Goal: Task Accomplishment & Management: Manage account settings

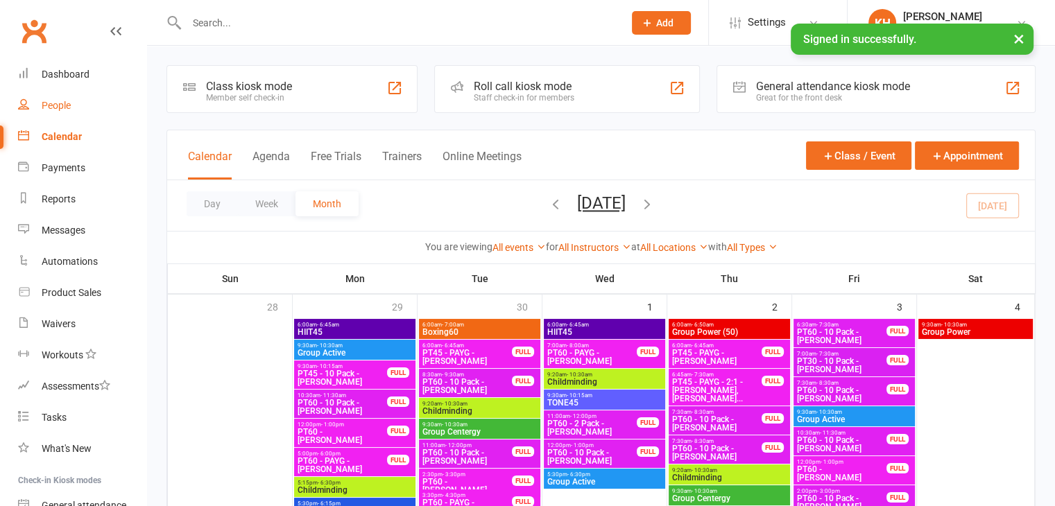
drag, startPoint x: 0, startPoint y: 0, endPoint x: 61, endPoint y: 105, distance: 121.8
click at [61, 105] on div "People" at bounding box center [56, 105] width 29 height 11
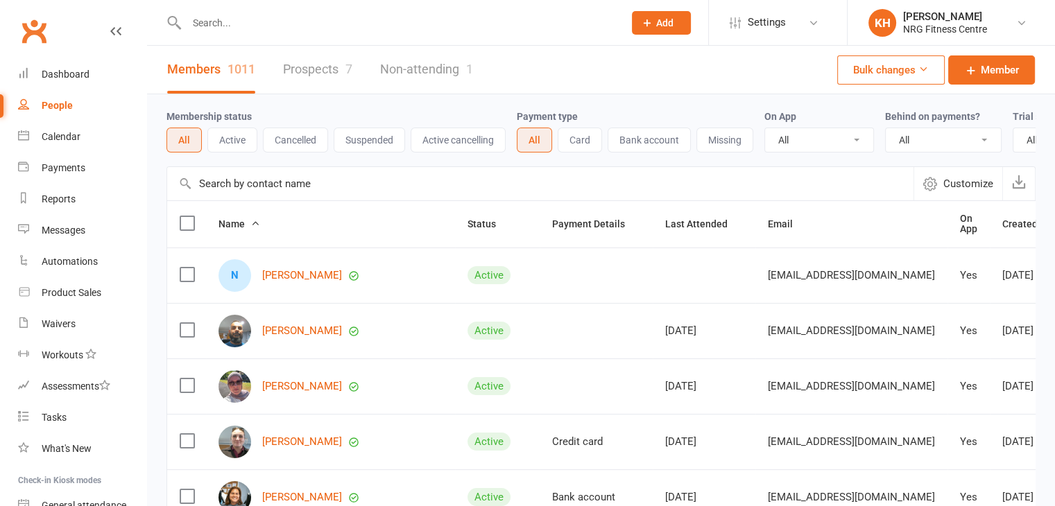
click at [219, 24] on input "text" at bounding box center [397, 22] width 431 height 19
type input "[PERSON_NAME]"
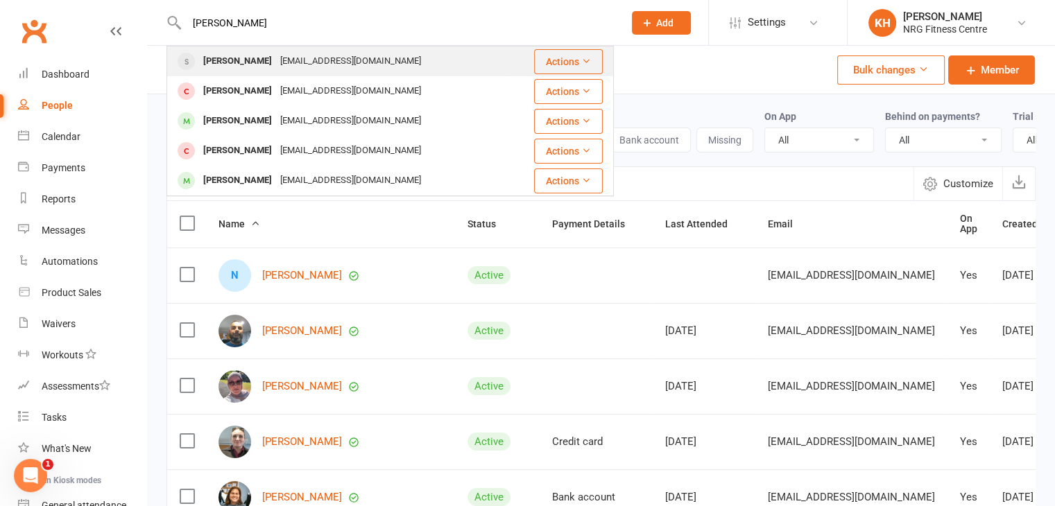
click at [268, 59] on div "[PERSON_NAME]" at bounding box center [237, 61] width 77 height 20
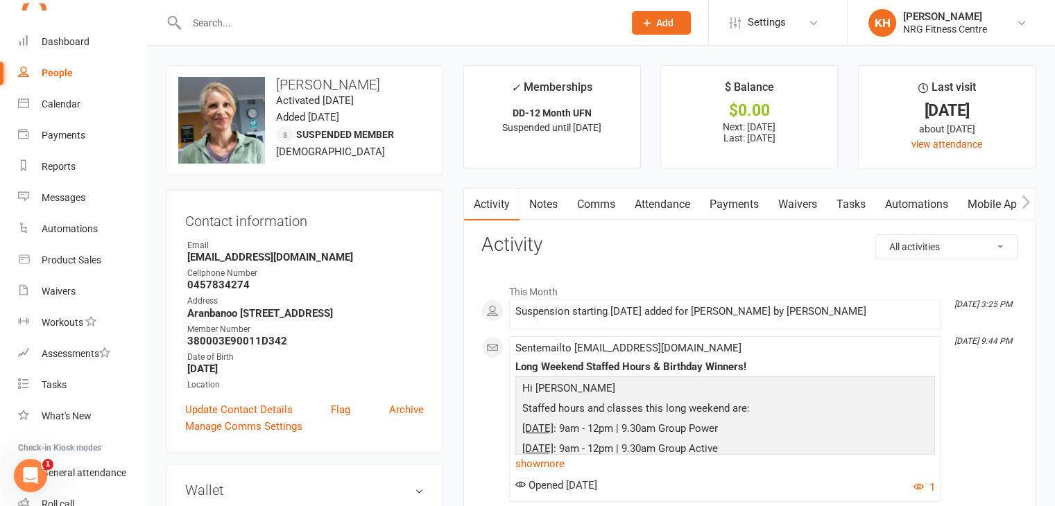
click at [549, 214] on link "Notes" at bounding box center [543, 205] width 48 height 32
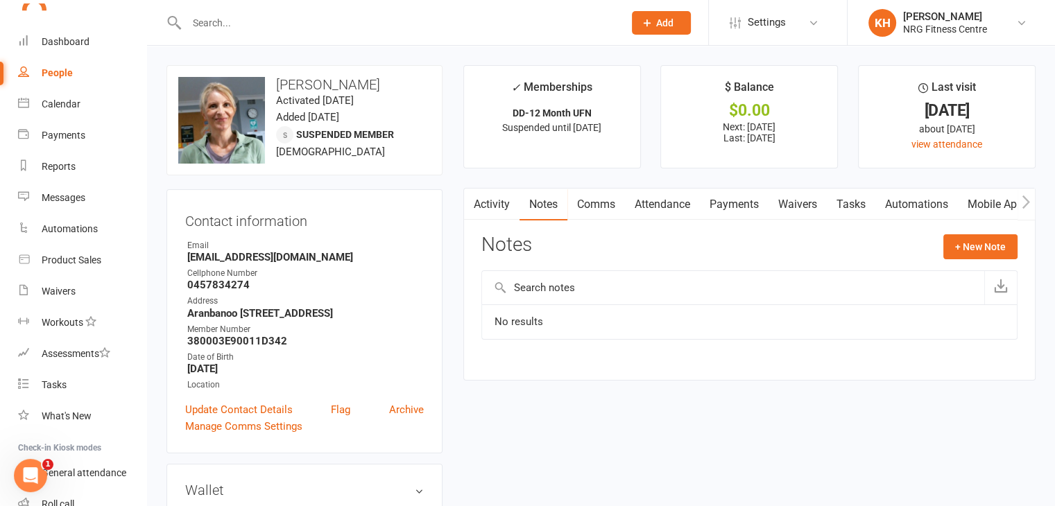
click at [489, 205] on link "Activity" at bounding box center [491, 205] width 55 height 32
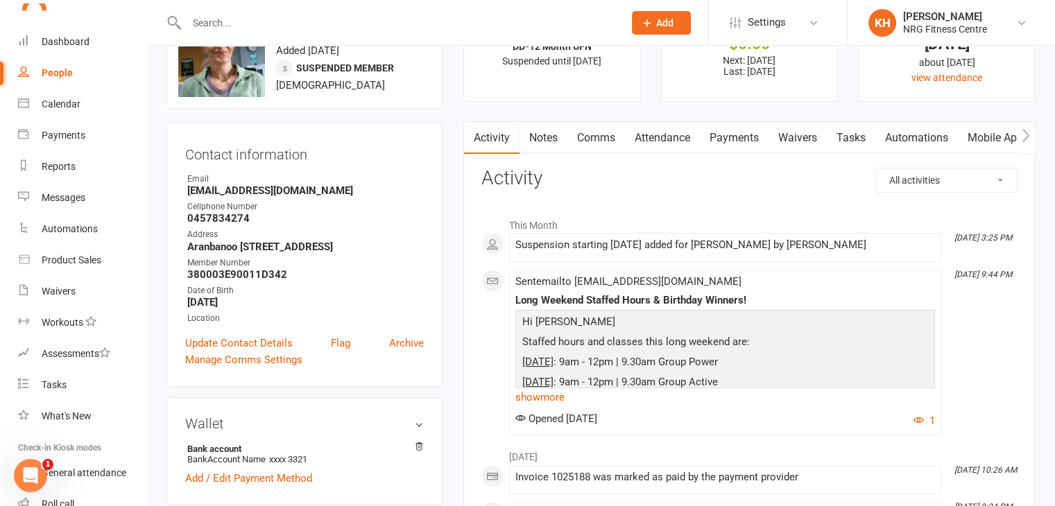
scroll to position [69, 0]
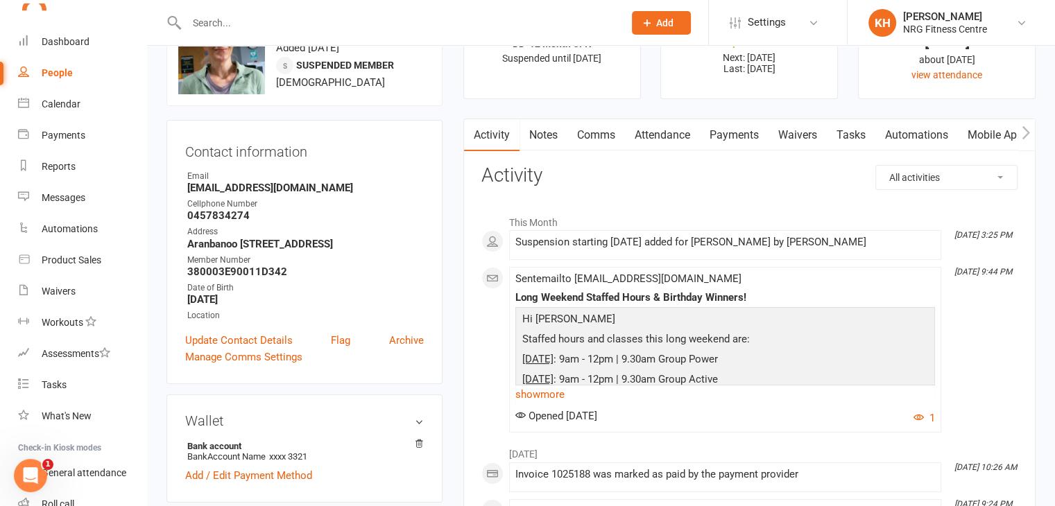
click at [533, 129] on link "Notes" at bounding box center [543, 135] width 48 height 32
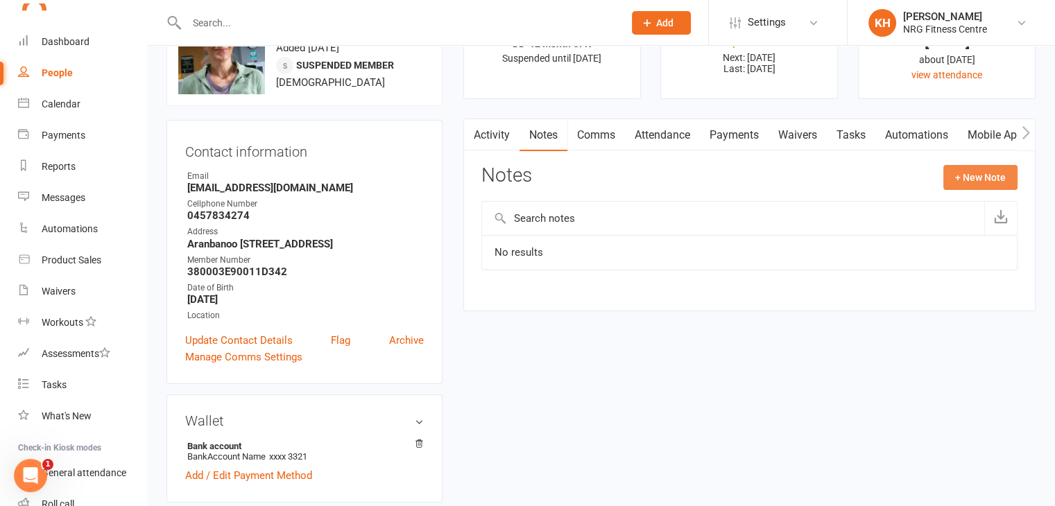
click at [995, 176] on button "+ New Note" at bounding box center [980, 177] width 74 height 25
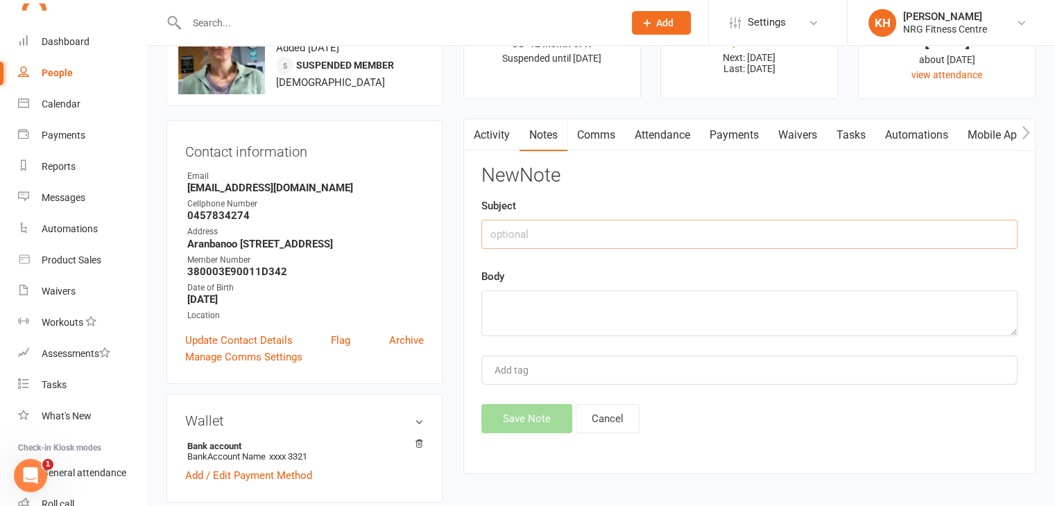
click at [499, 247] on input "text" at bounding box center [749, 234] width 536 height 29
type input "Suspension"
click at [508, 302] on textarea at bounding box center [749, 314] width 536 height 46
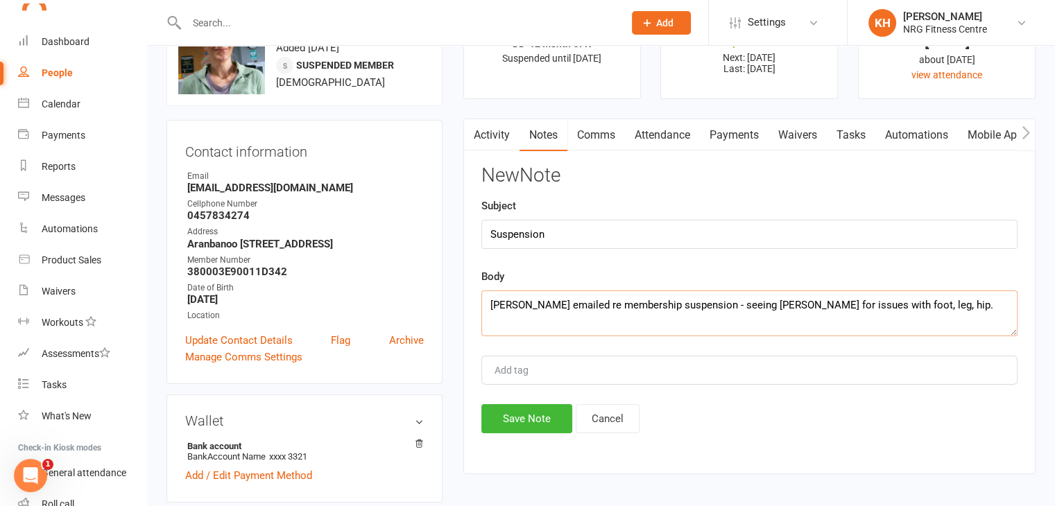
click at [676, 303] on textarea "[PERSON_NAME] emailed re membership suspension - seeing [PERSON_NAME] for issue…" at bounding box center [749, 314] width 536 height 46
type textarea "[PERSON_NAME] emailed re membership suspension for 8 weeks- seeing [PERSON_NAME…"
click at [502, 420] on button "Save Note" at bounding box center [526, 418] width 91 height 29
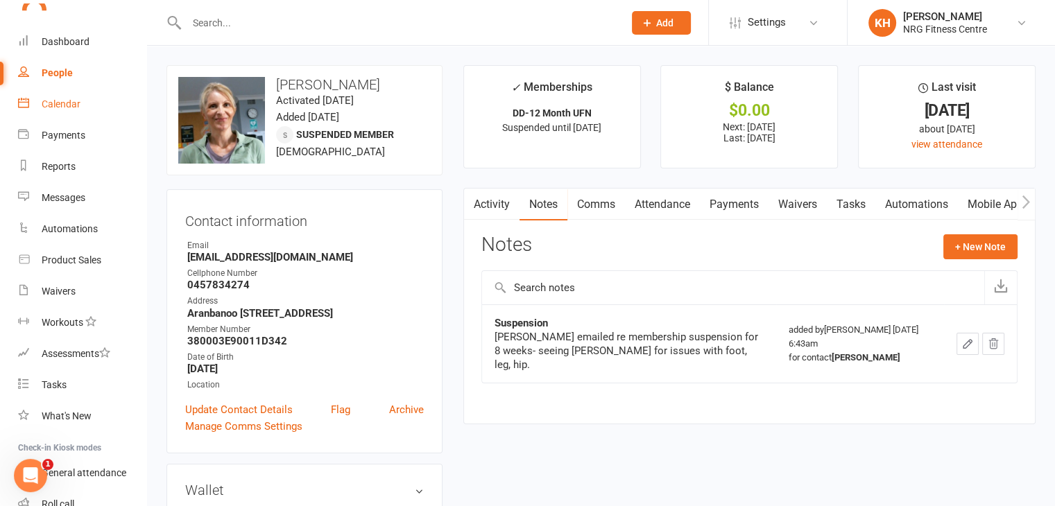
click at [66, 103] on div "Calendar" at bounding box center [61, 103] width 39 height 11
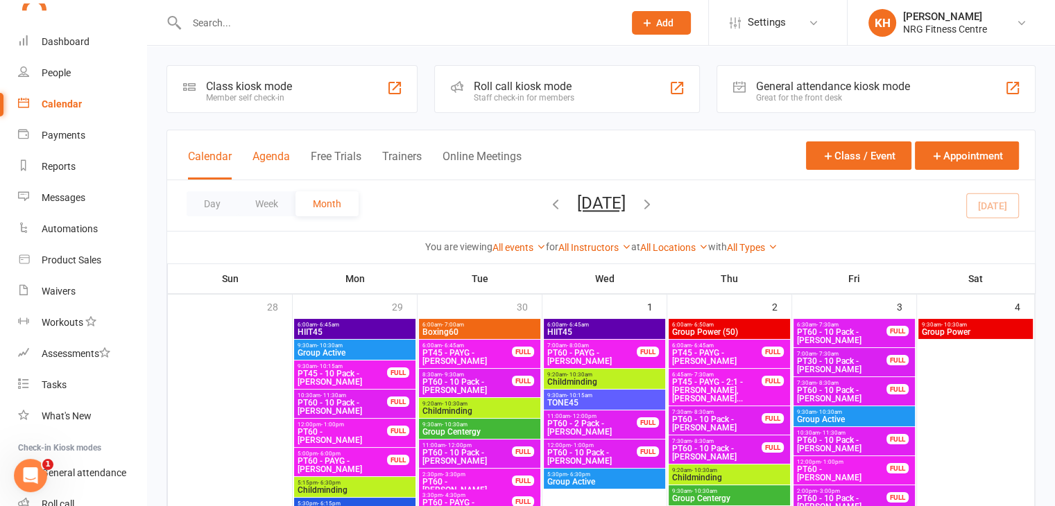
click at [272, 157] on button "Agenda" at bounding box center [270, 165] width 37 height 30
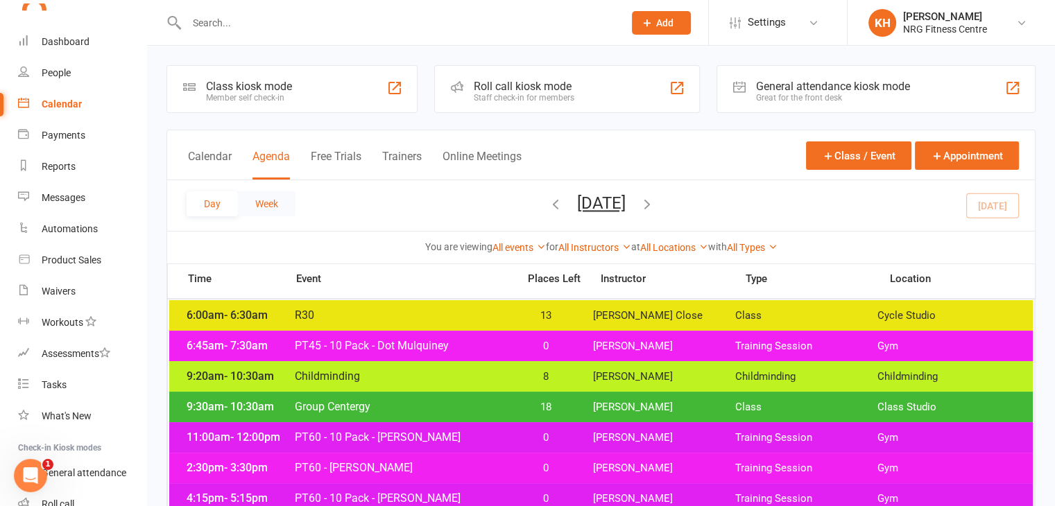
click at [273, 205] on button "Week" at bounding box center [267, 203] width 58 height 25
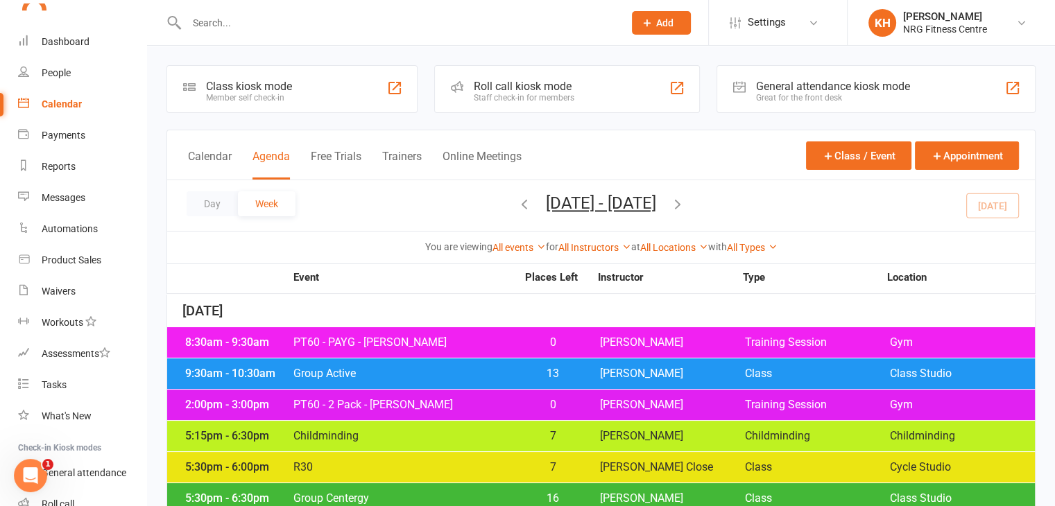
drag, startPoint x: 216, startPoint y: 149, endPoint x: 247, endPoint y: 148, distance: 30.5
click at [216, 150] on button "Calendar" at bounding box center [210, 165] width 44 height 30
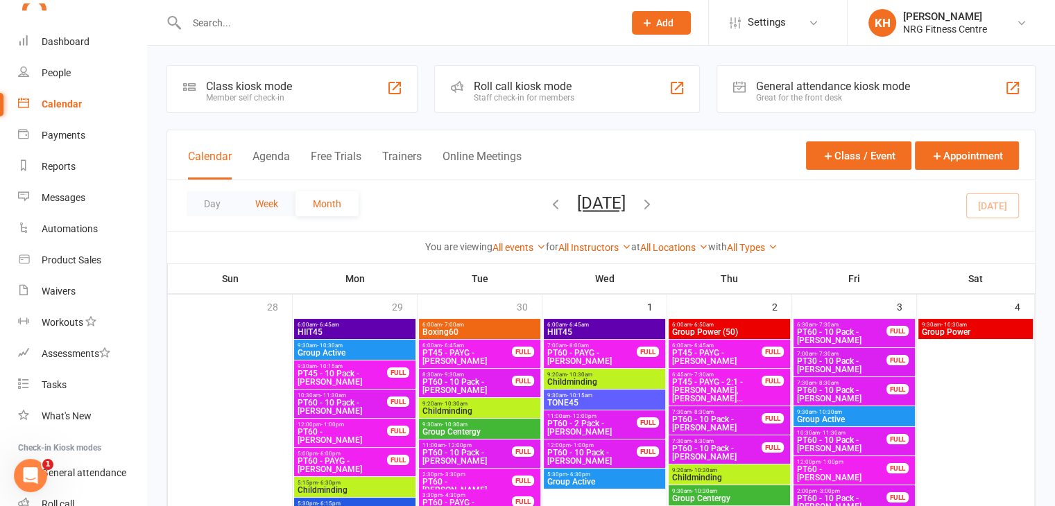
click at [258, 202] on button "Week" at bounding box center [267, 203] width 58 height 25
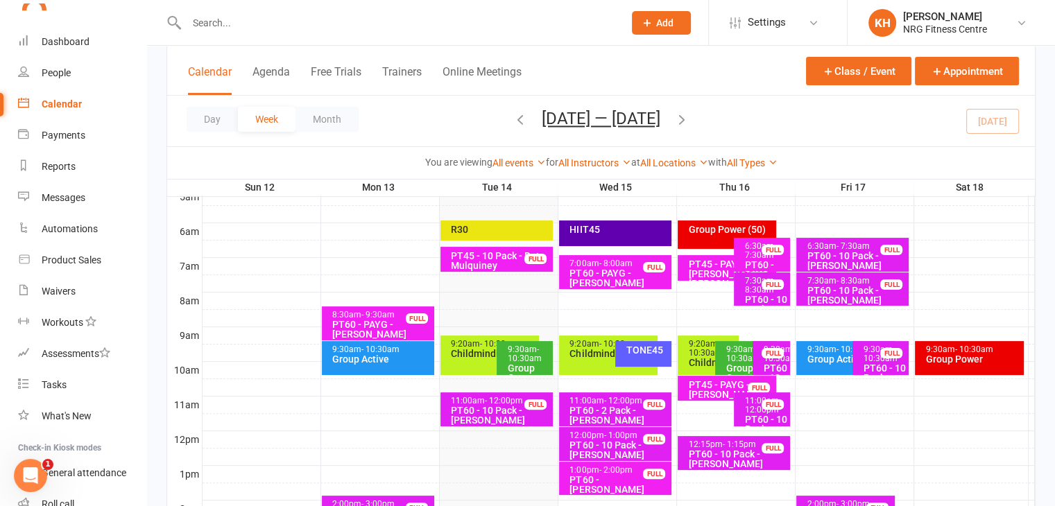
scroll to position [313, 0]
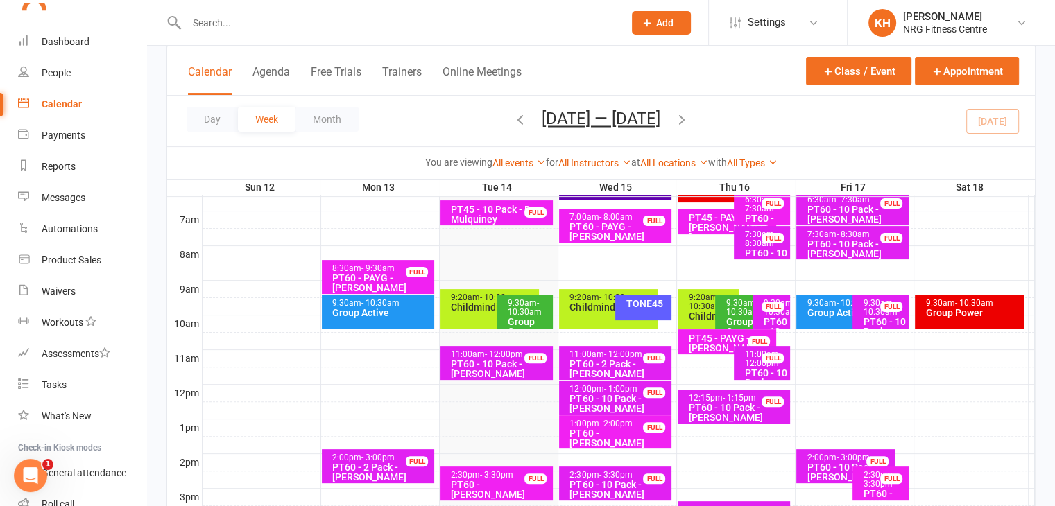
click at [396, 284] on div "PT60 - PAYG - [PERSON_NAME]" at bounding box center [381, 282] width 100 height 19
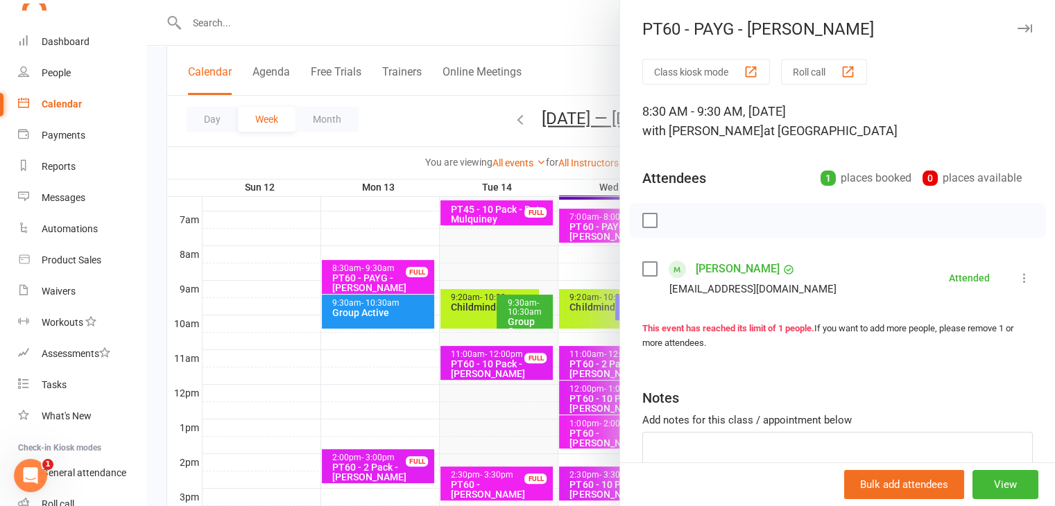
click at [1017, 27] on icon "button" at bounding box center [1024, 28] width 15 height 8
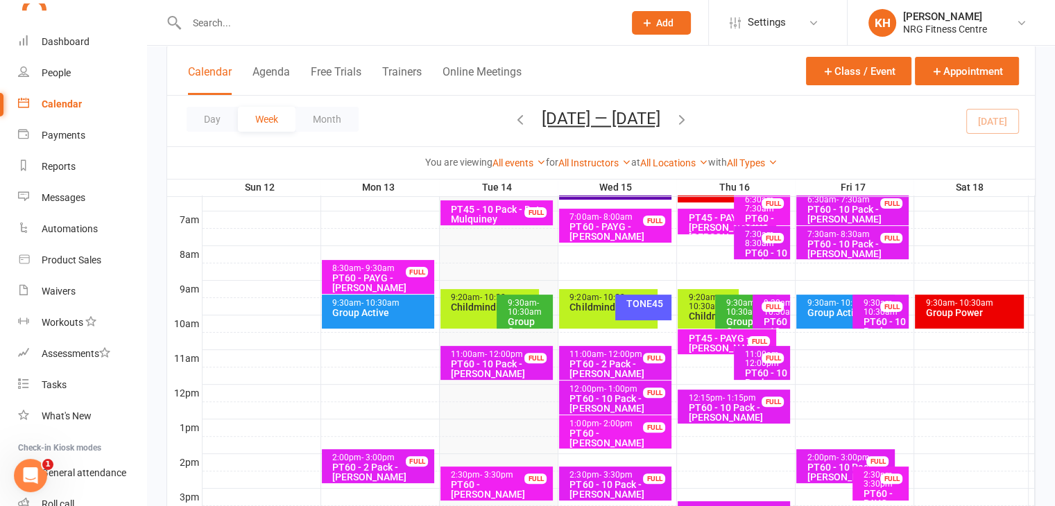
click at [374, 474] on div "PT60 - 2 Pack - [PERSON_NAME]" at bounding box center [381, 472] width 100 height 19
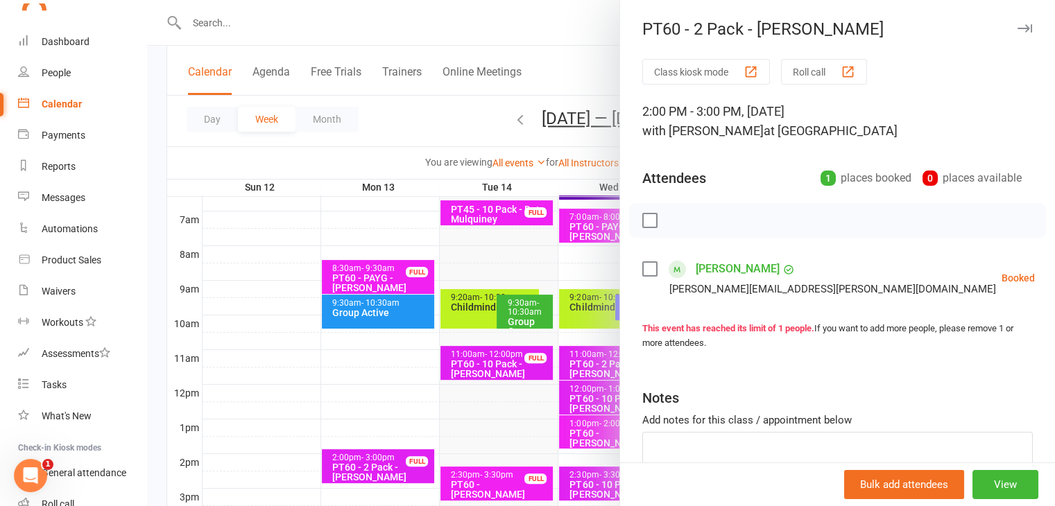
click at [1054, 276] on icon at bounding box center [1069, 278] width 14 height 14
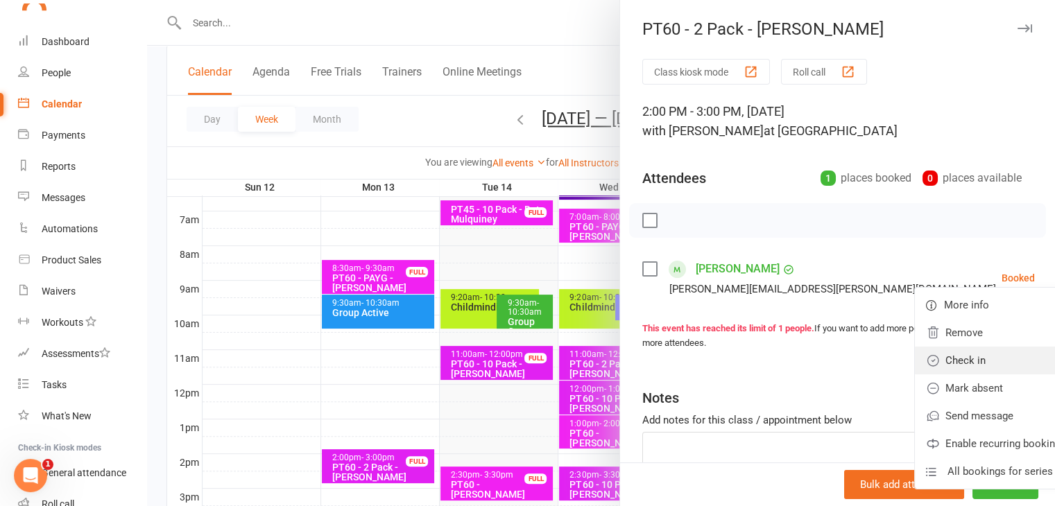
click at [915, 370] on link "Check in" at bounding box center [996, 361] width 162 height 28
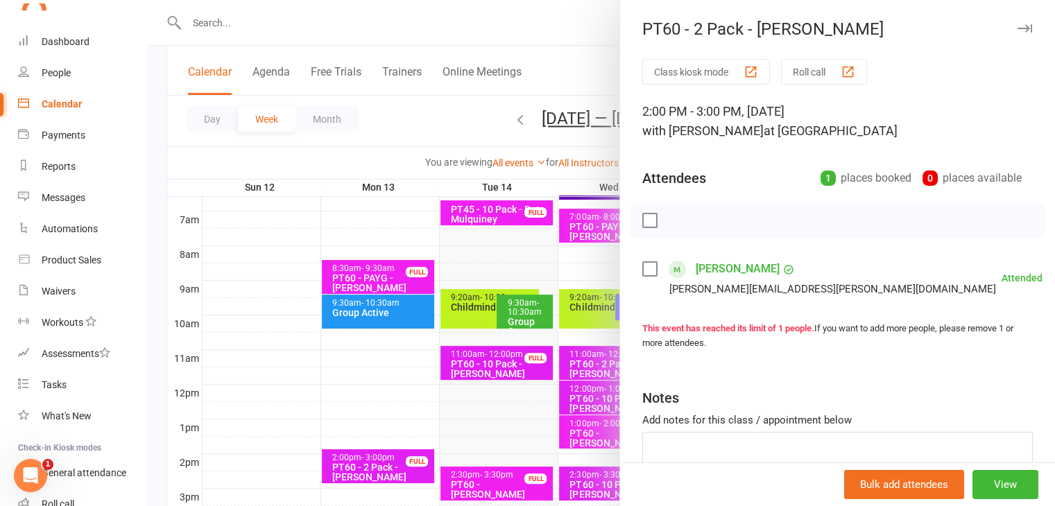
click at [1017, 31] on icon "button" at bounding box center [1024, 28] width 15 height 8
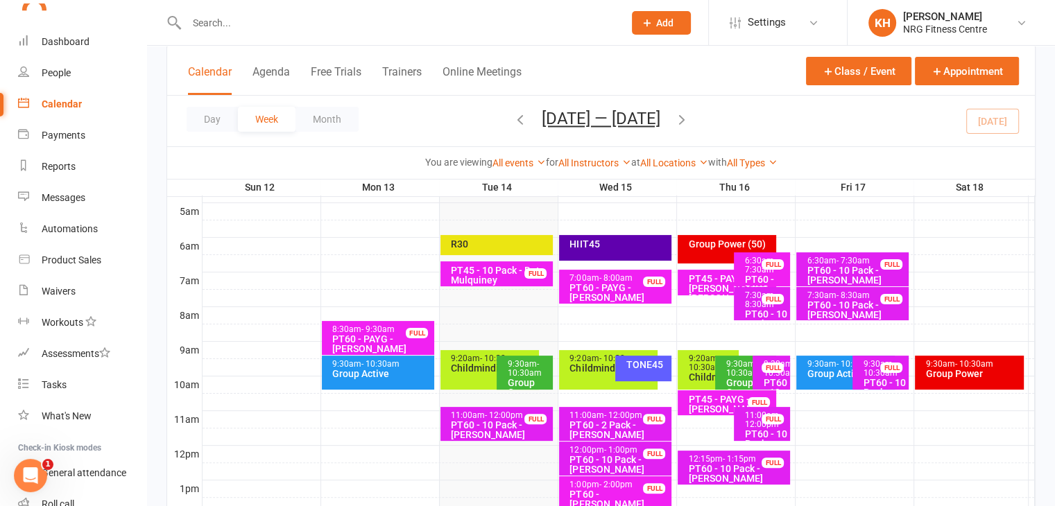
scroll to position [253, 0]
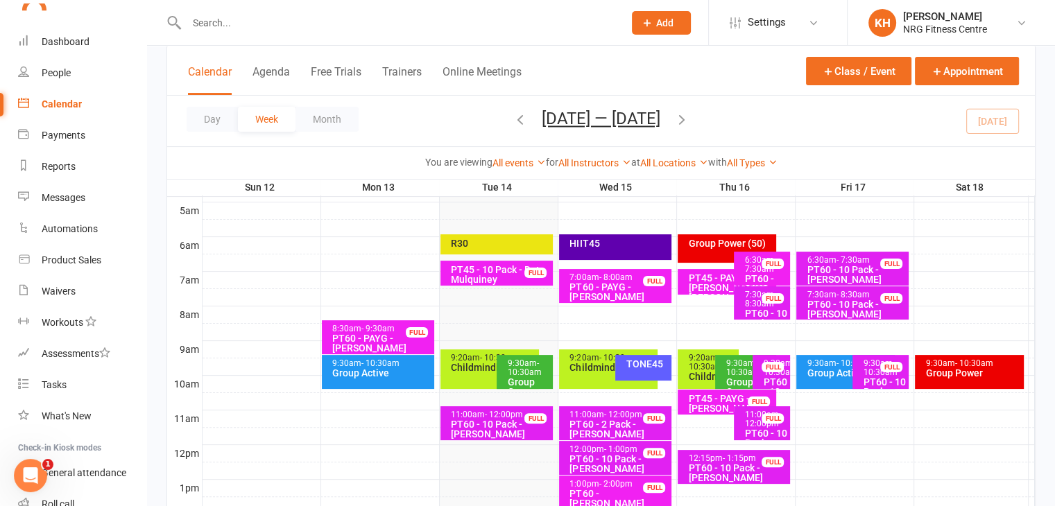
click at [481, 241] on div "R30" at bounding box center [500, 244] width 100 height 10
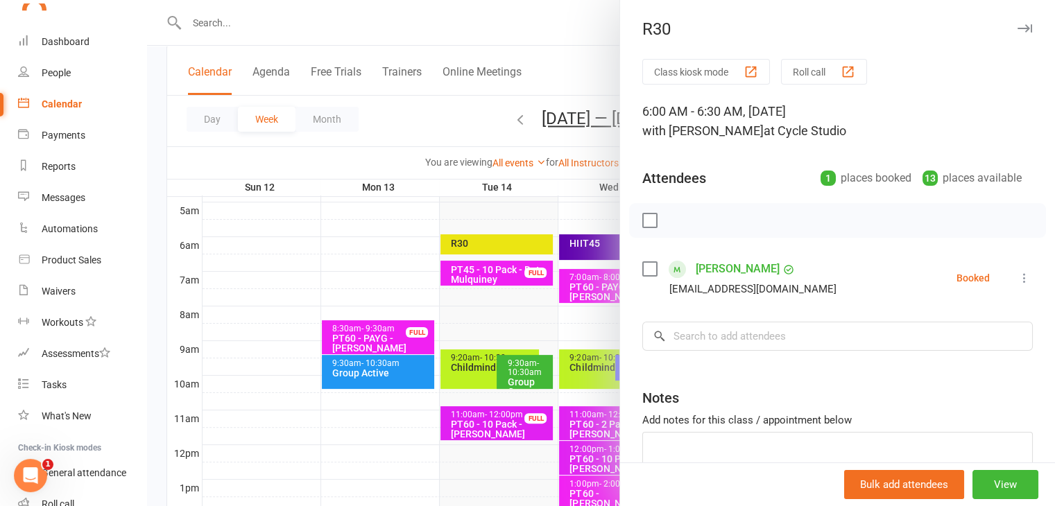
click at [1017, 31] on icon "button" at bounding box center [1024, 28] width 15 height 8
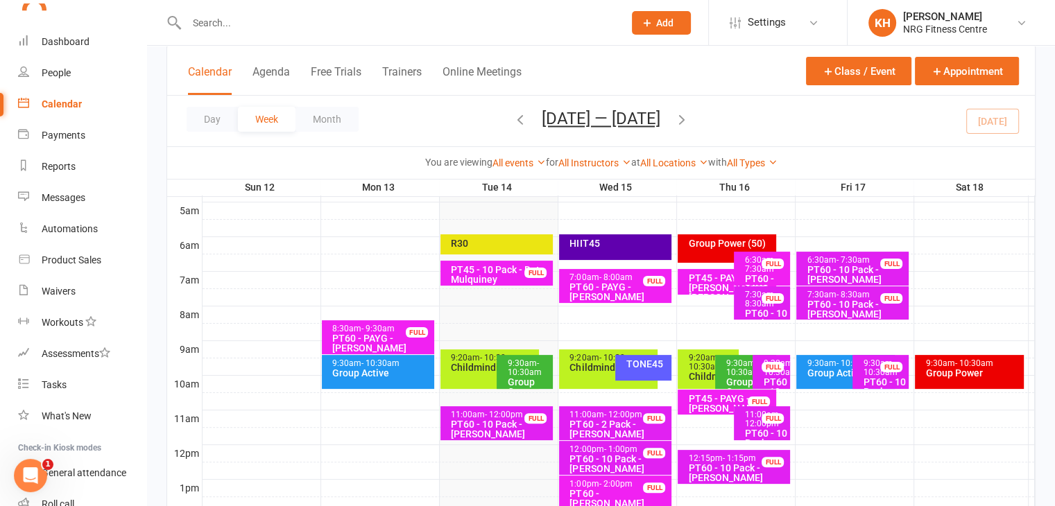
click at [521, 377] on div "Group Centergy" at bounding box center [528, 386] width 44 height 19
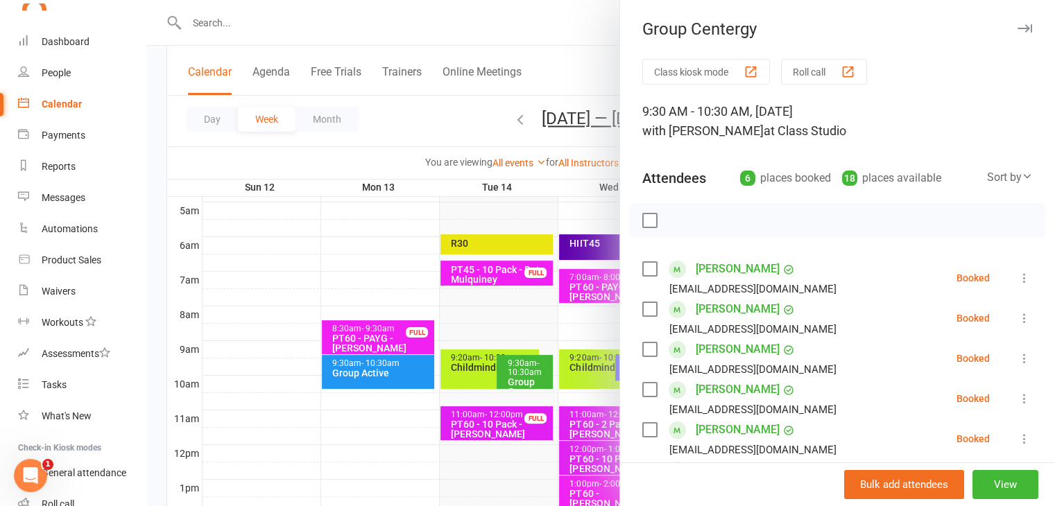
click at [1017, 26] on icon "button" at bounding box center [1024, 28] width 15 height 8
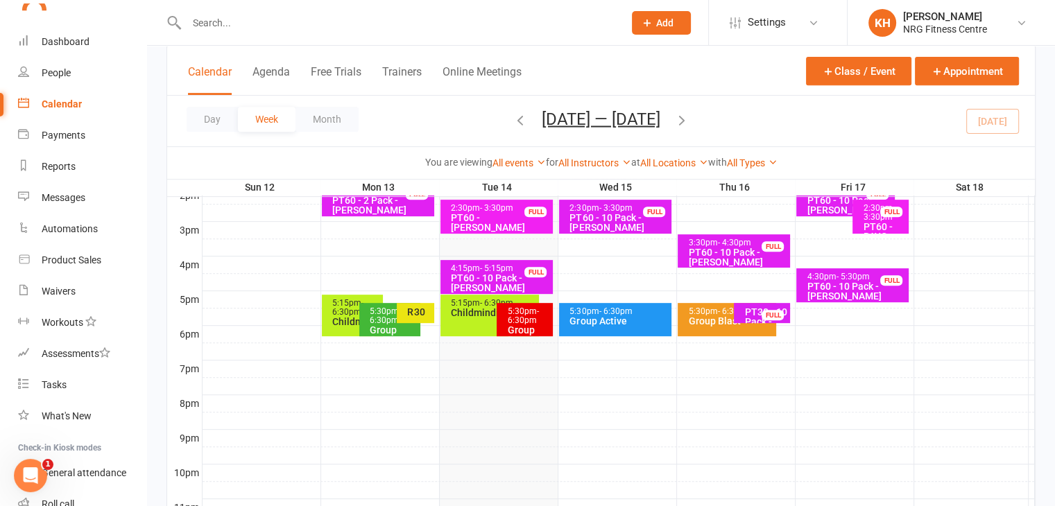
scroll to position [582, 0]
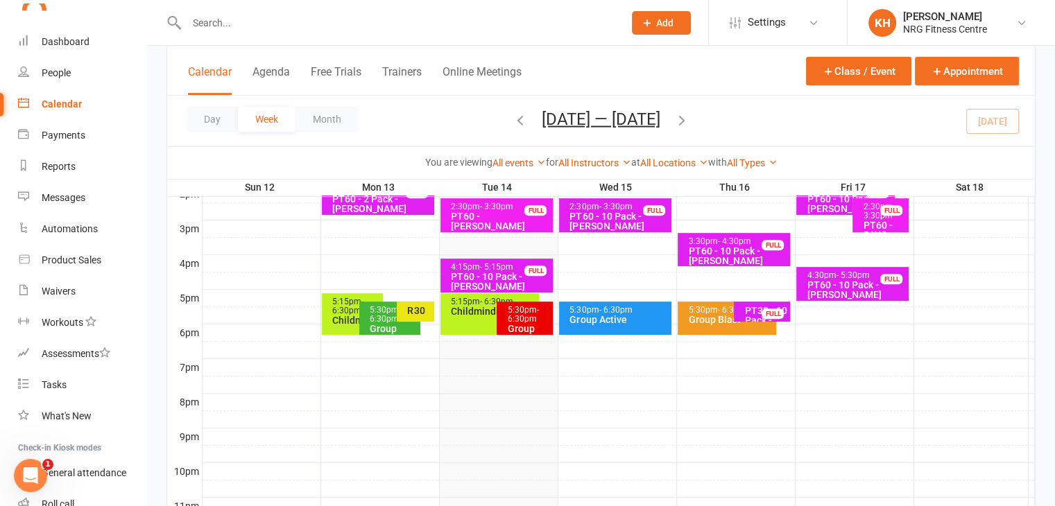
click at [516, 328] on div "Group Power" at bounding box center [528, 333] width 44 height 19
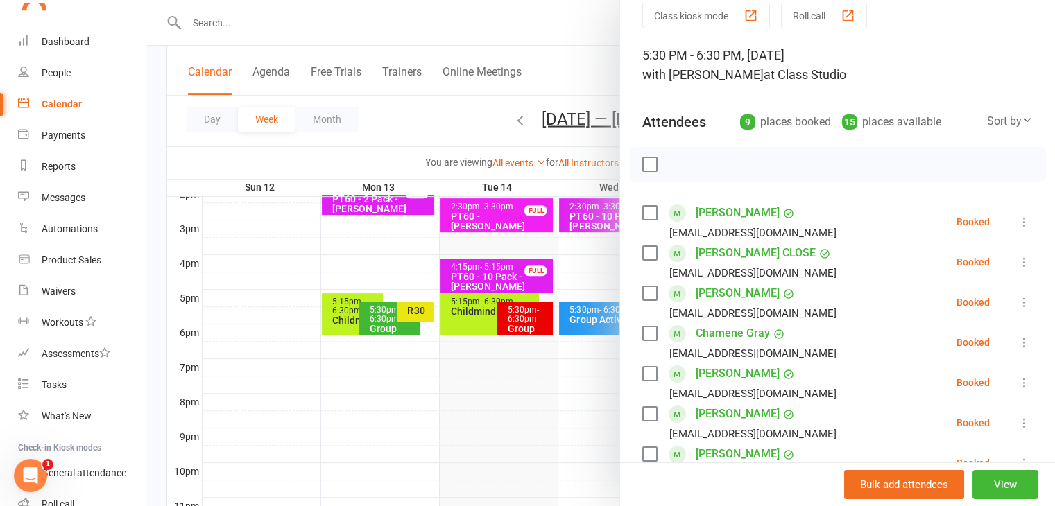
scroll to position [0, 0]
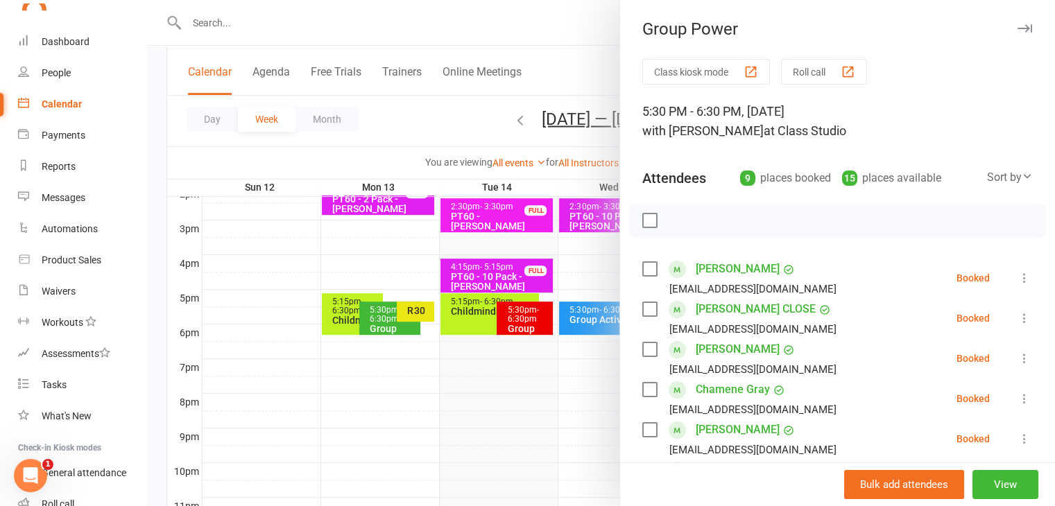
click at [1016, 33] on button "button" at bounding box center [1024, 28] width 17 height 17
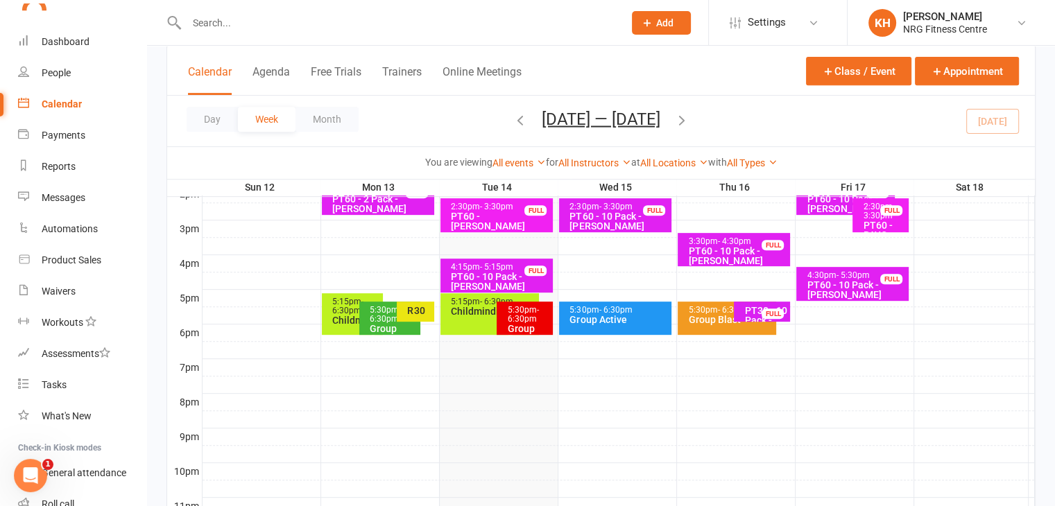
click at [477, 325] on div "5:15pm - 6:30pm Childminding" at bounding box center [489, 314] width 98 height 42
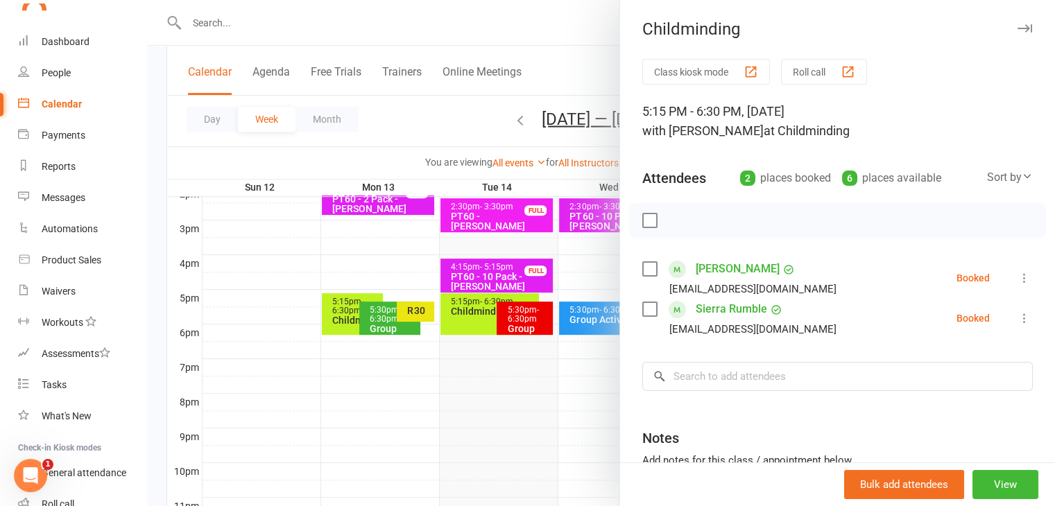
click at [1016, 28] on button "button" at bounding box center [1024, 28] width 17 height 17
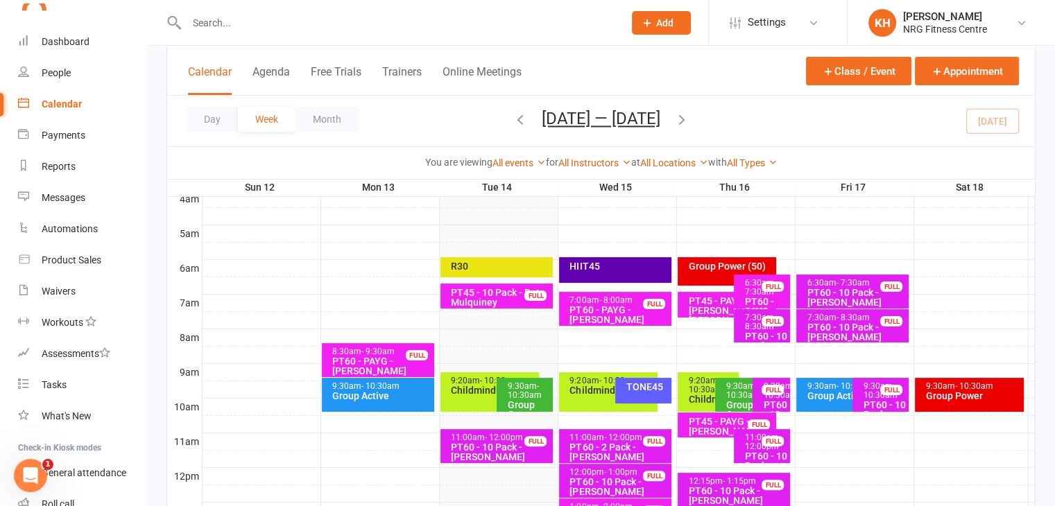
scroll to position [227, 0]
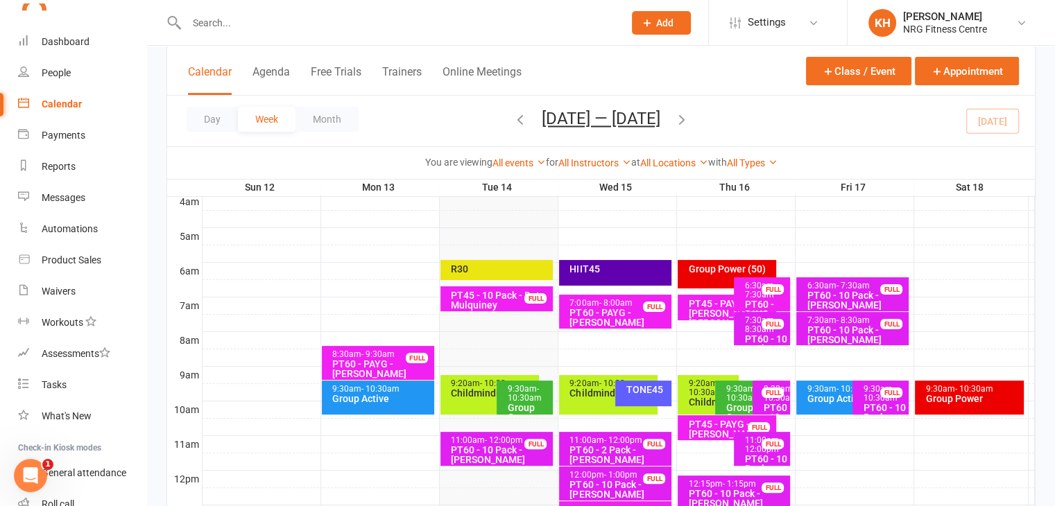
click at [465, 388] on div "Childminding" at bounding box center [493, 393] width 86 height 10
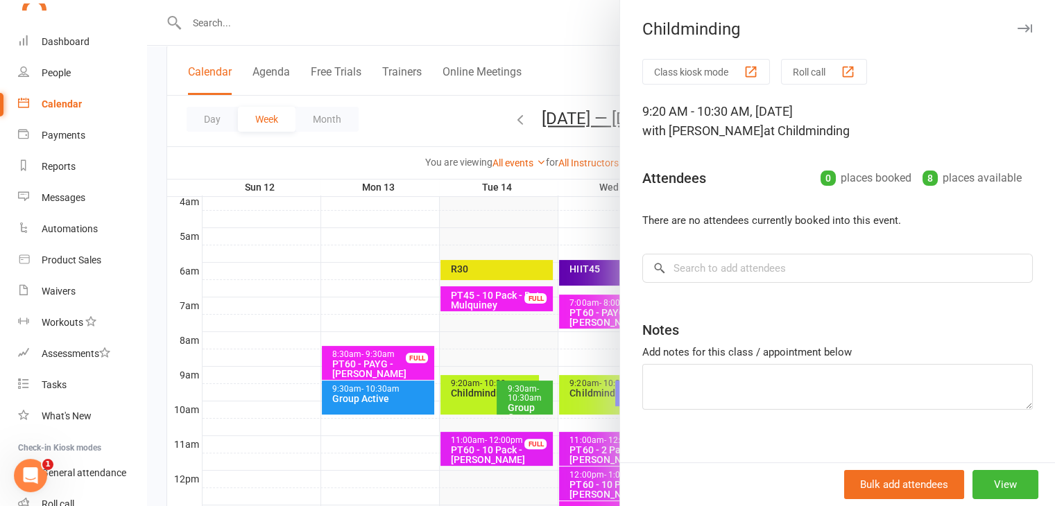
click at [1017, 28] on icon "button" at bounding box center [1024, 28] width 15 height 8
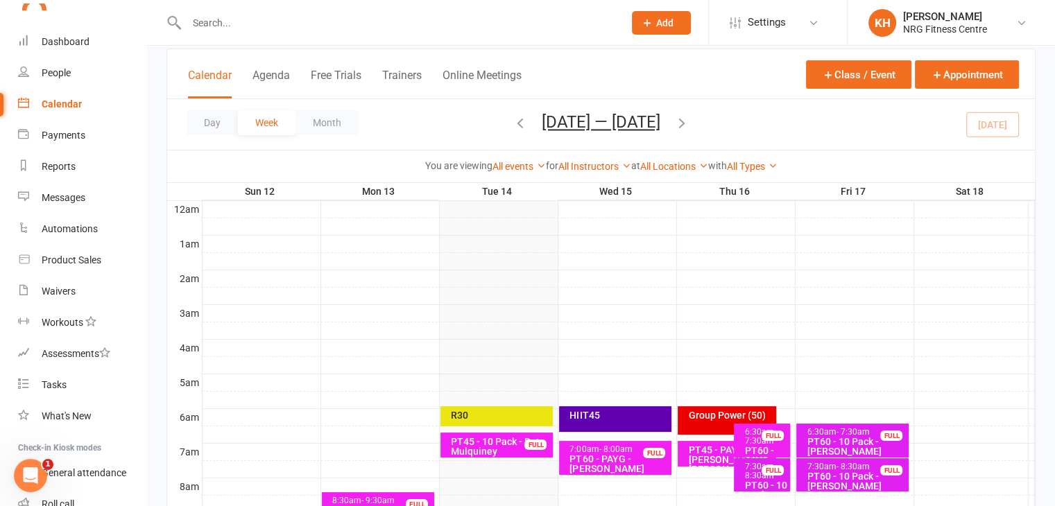
scroll to position [0, 0]
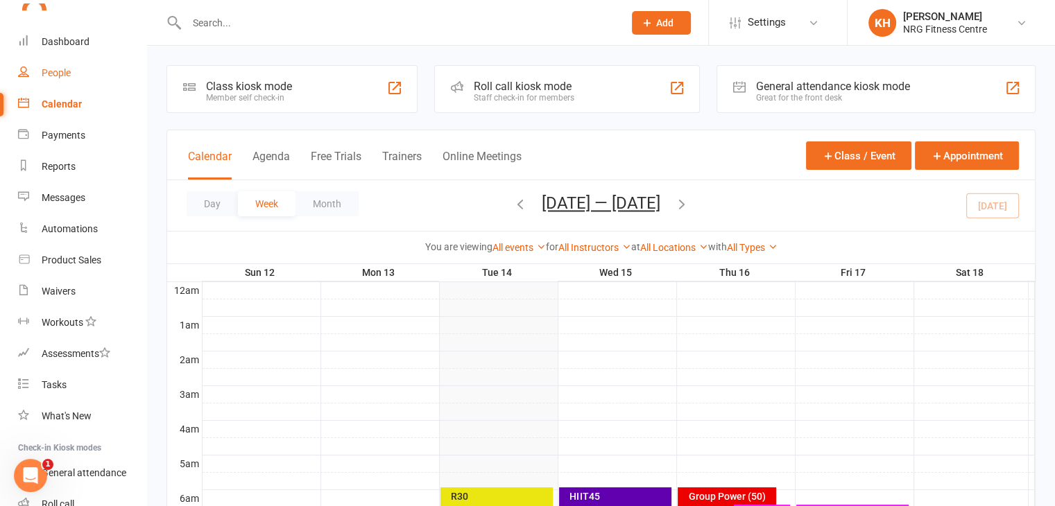
click at [53, 81] on link "People" at bounding box center [82, 73] width 128 height 31
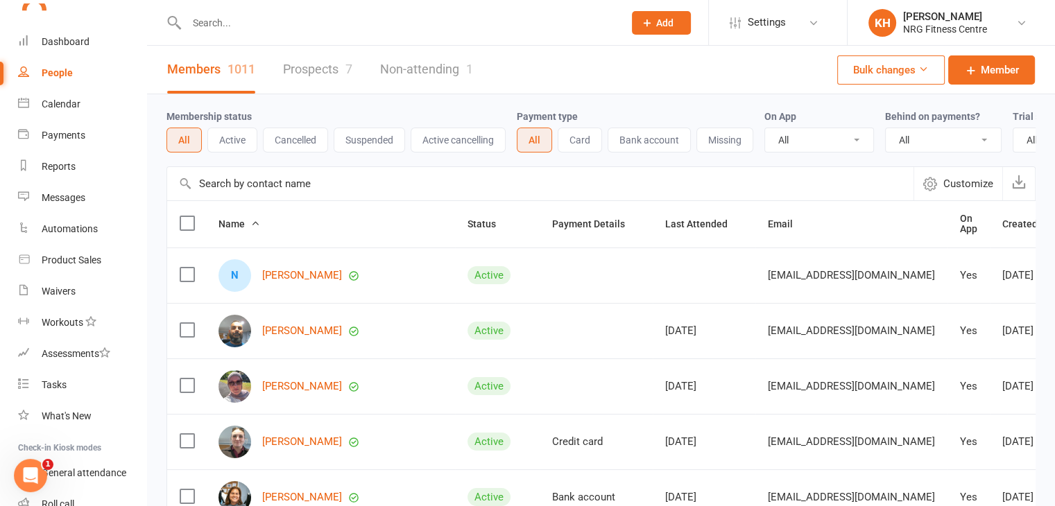
click at [229, 24] on input "text" at bounding box center [397, 22] width 431 height 19
type input "cummins"
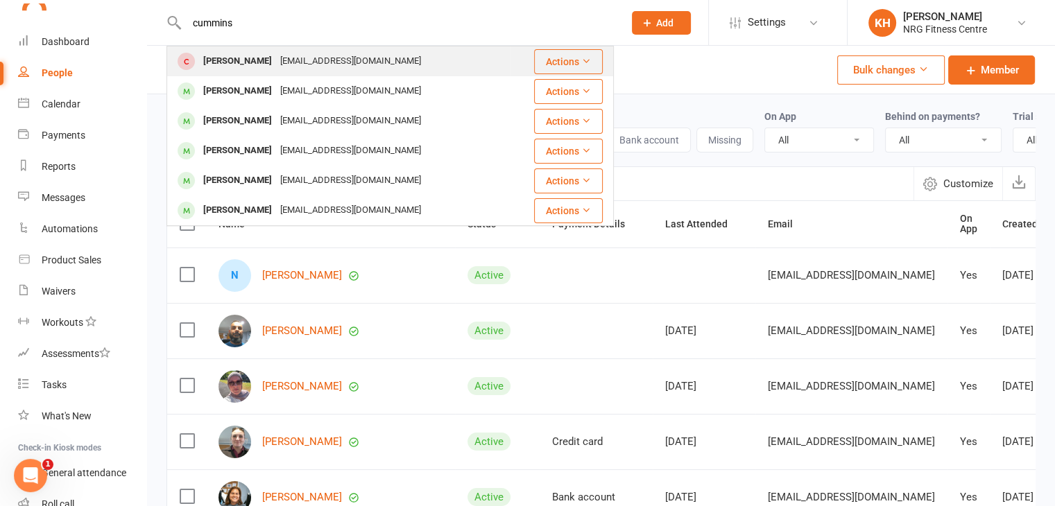
click at [241, 57] on div "[PERSON_NAME]" at bounding box center [237, 61] width 77 height 20
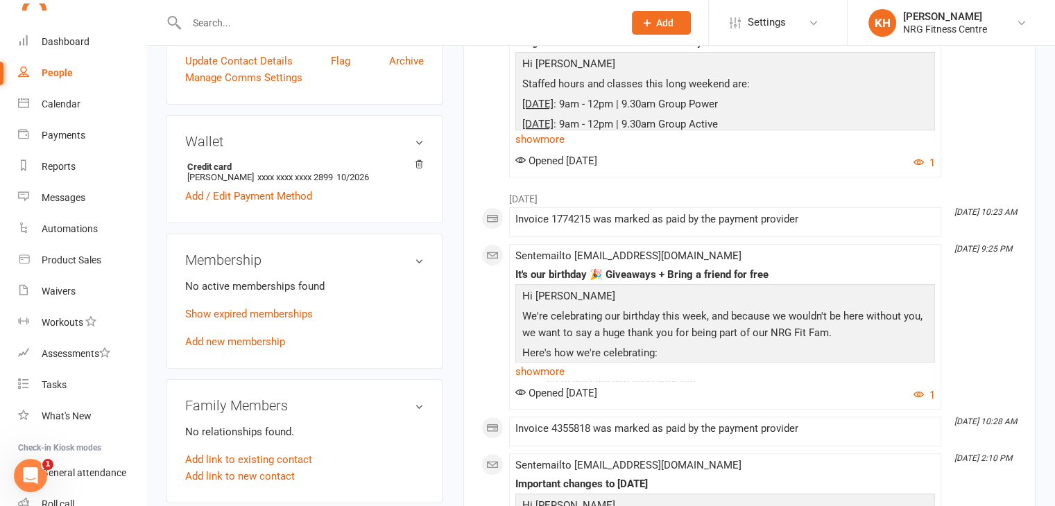
scroll to position [359, 0]
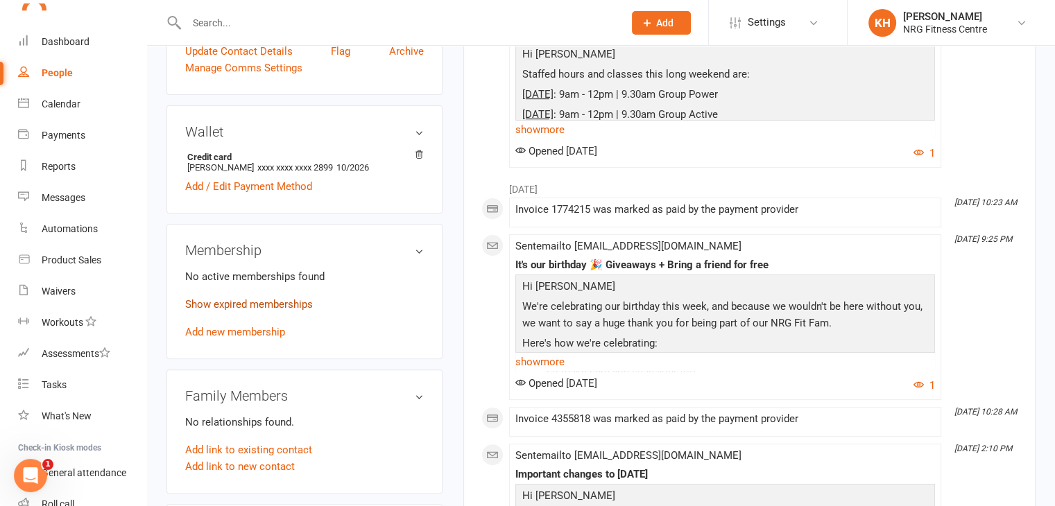
click at [286, 307] on link "Show expired memberships" at bounding box center [249, 304] width 128 height 12
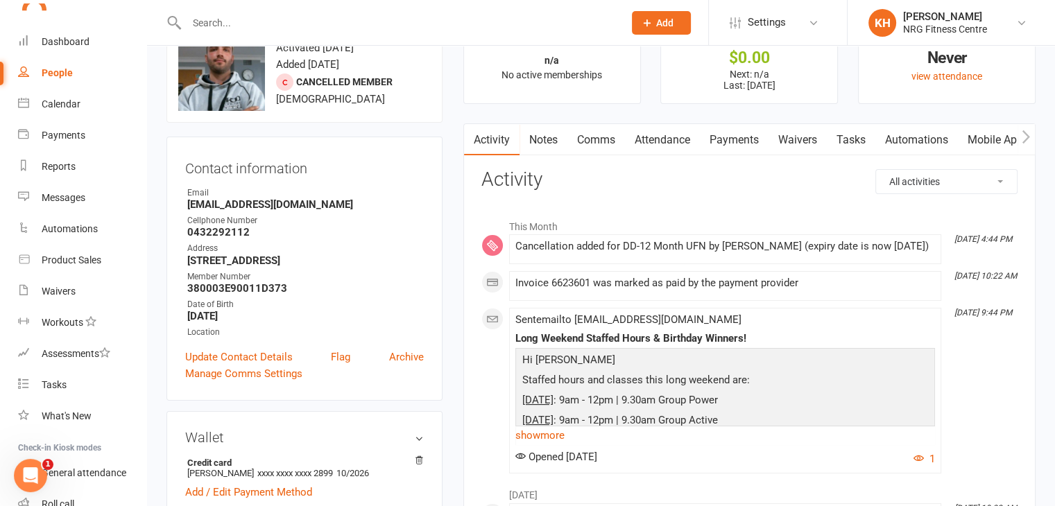
scroll to position [0, 0]
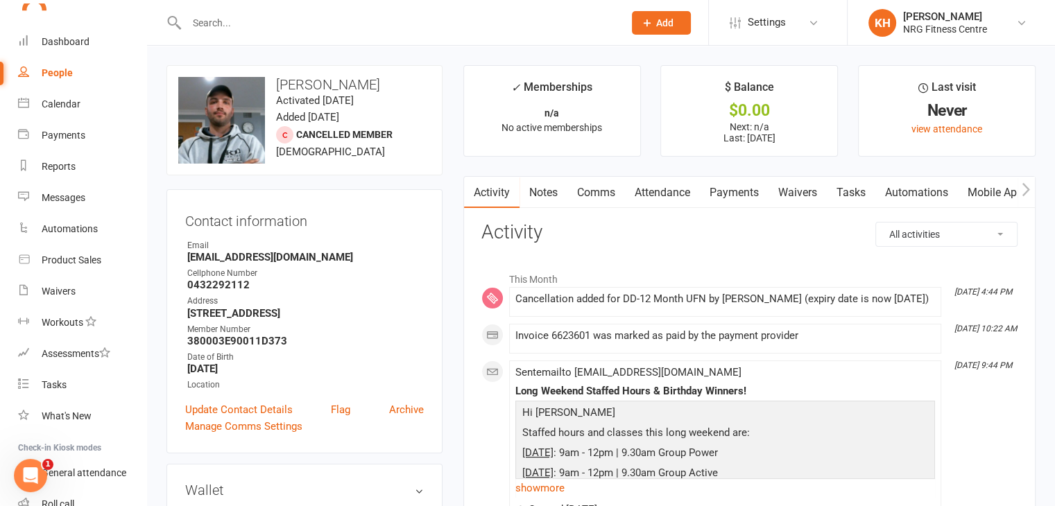
click at [548, 193] on link "Notes" at bounding box center [543, 193] width 48 height 32
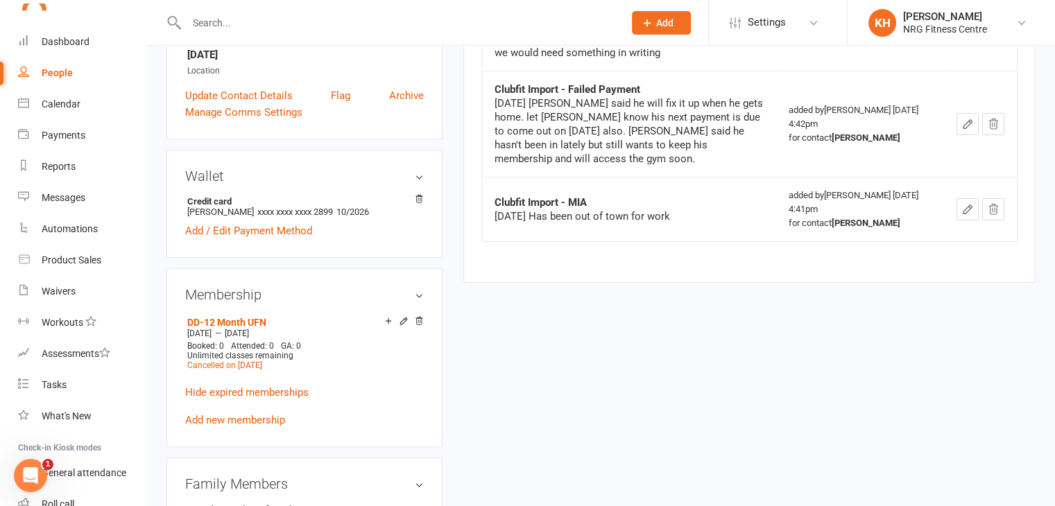
scroll to position [325, 0]
